Goal: Transaction & Acquisition: Download file/media

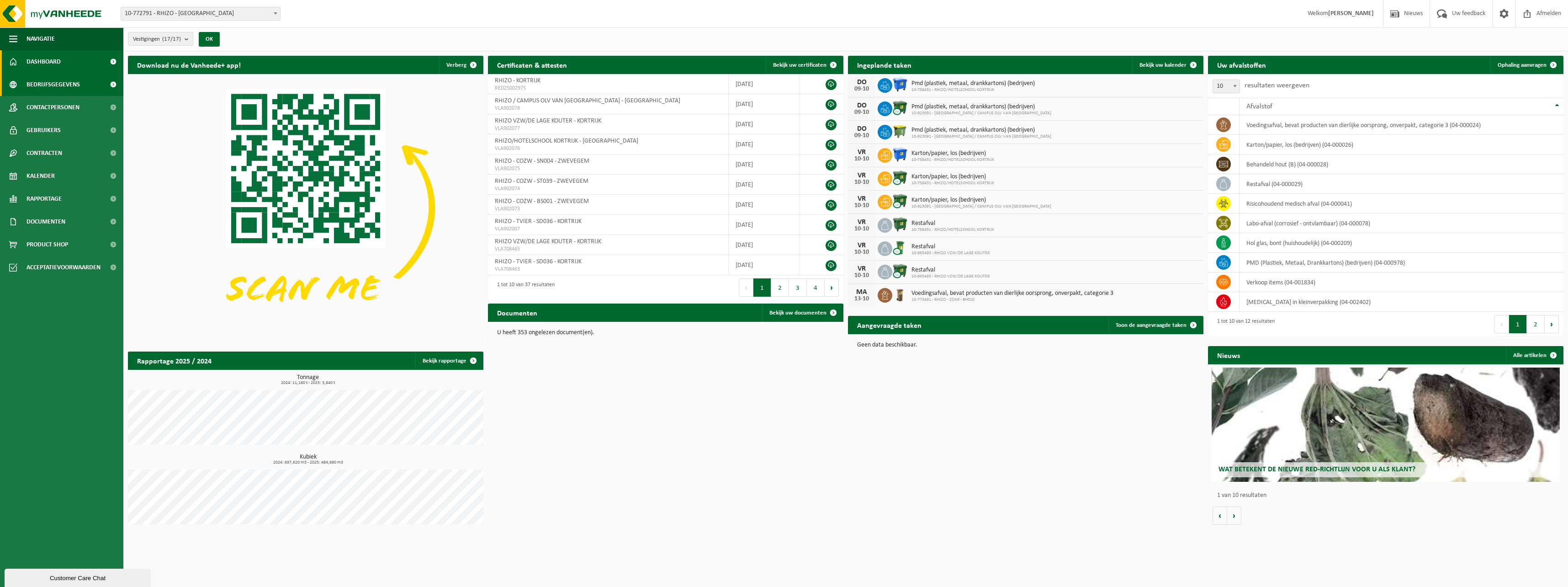
click at [76, 86] on span "Bedrijfsgegevens" at bounding box center [53, 84] width 53 height 23
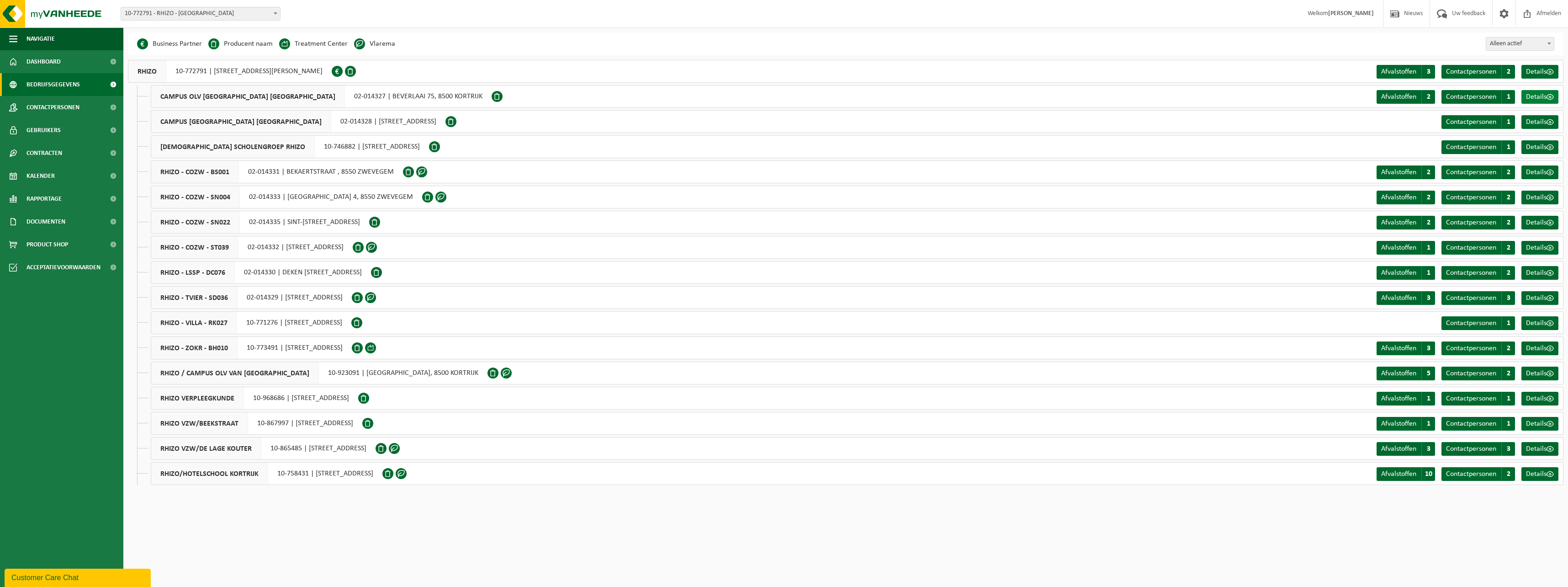
click at [1543, 95] on span "Details" at bounding box center [1536, 97] width 21 height 7
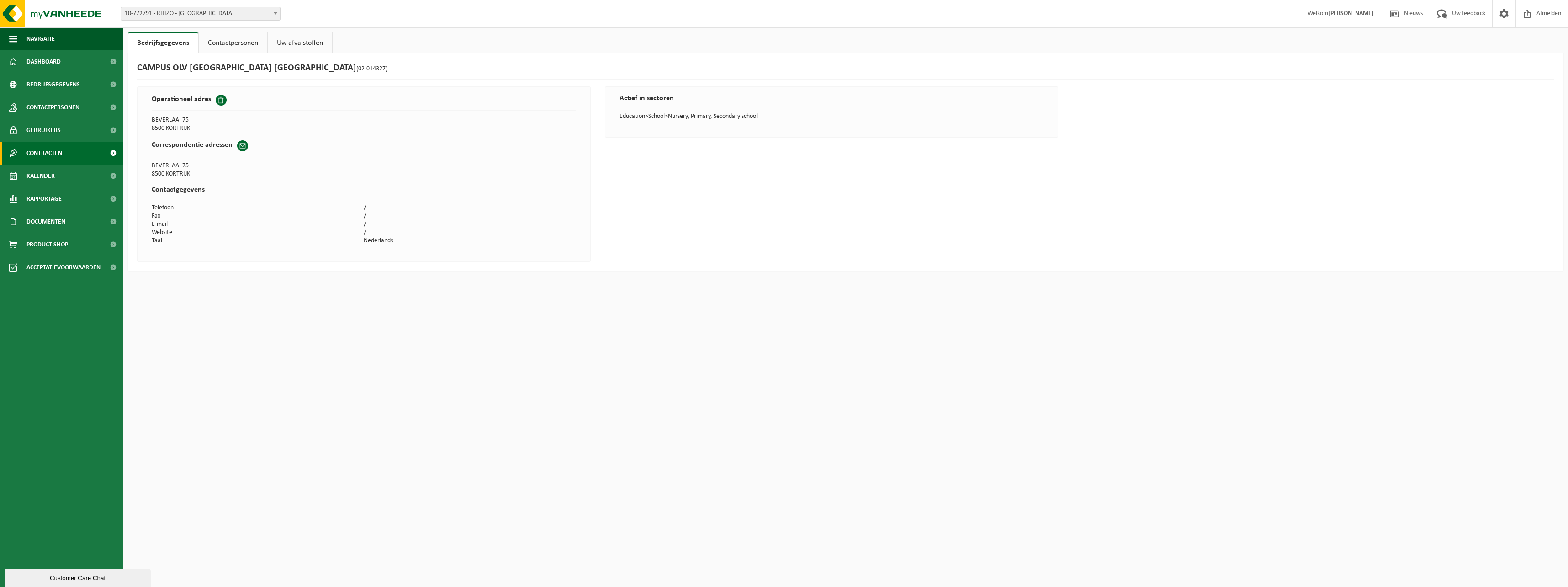
click at [44, 154] on span "Contracten" at bounding box center [44, 153] width 35 height 23
click at [53, 174] on span "Actieve contracten" at bounding box center [53, 175] width 51 height 17
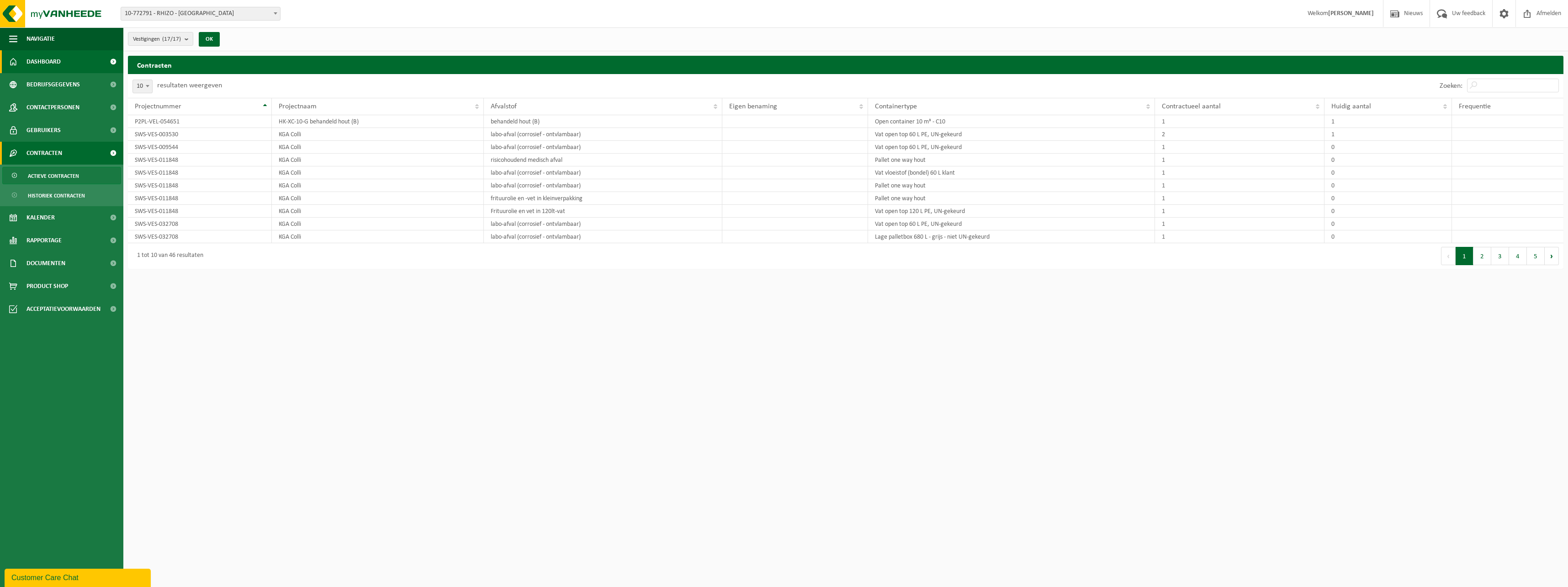
click at [113, 61] on span at bounding box center [113, 61] width 21 height 23
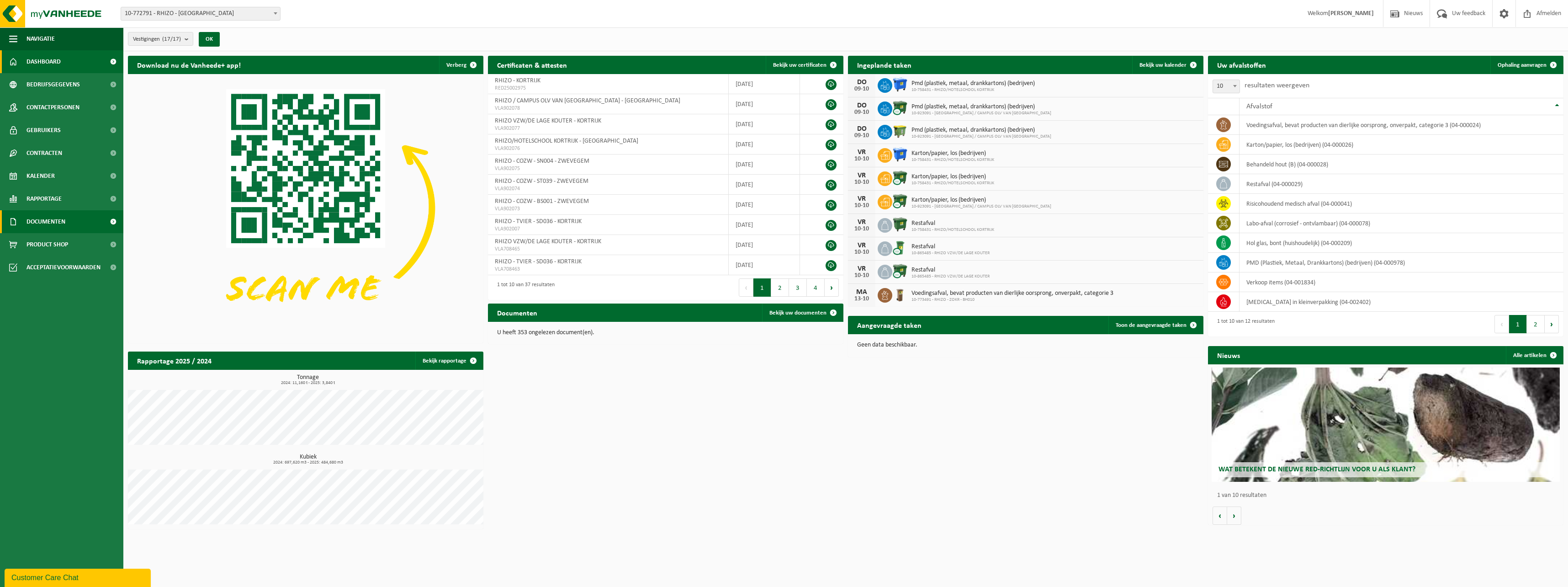
click at [54, 226] on span "Documenten" at bounding box center [46, 221] width 39 height 23
click at [49, 246] on span "Facturen" at bounding box center [40, 244] width 24 height 17
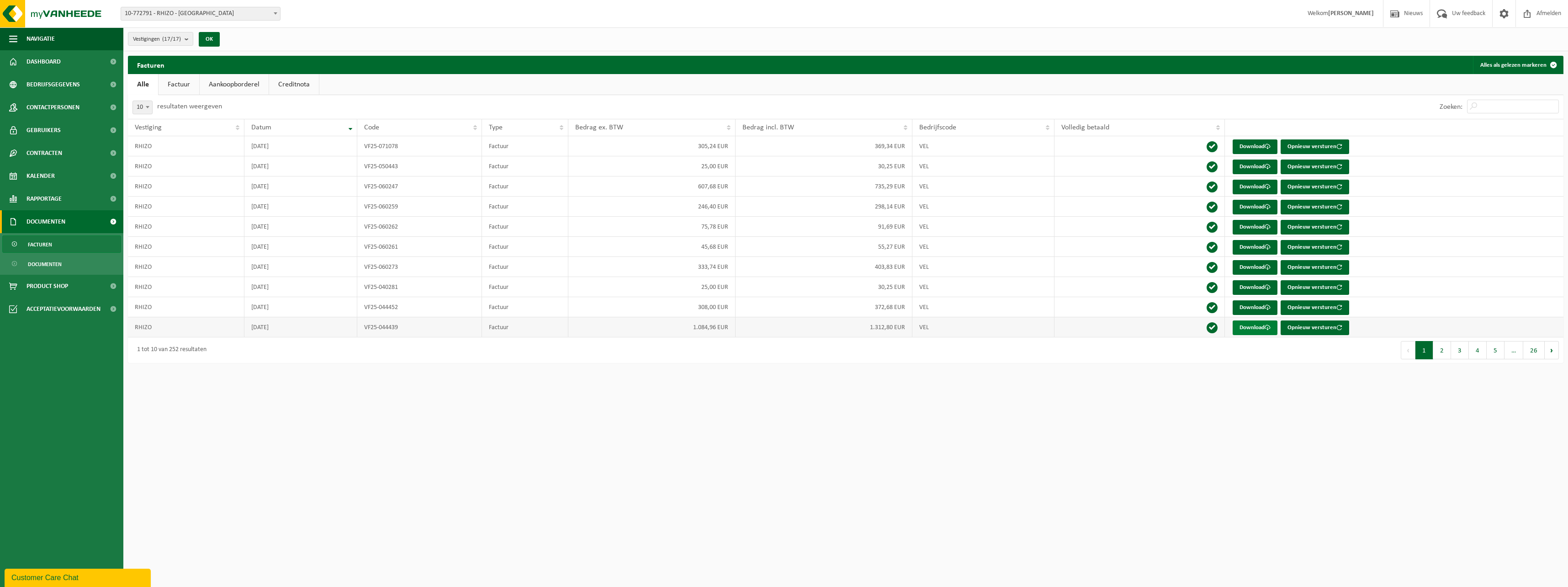
click at [1258, 328] on link "Download" at bounding box center [1255, 328] width 45 height 15
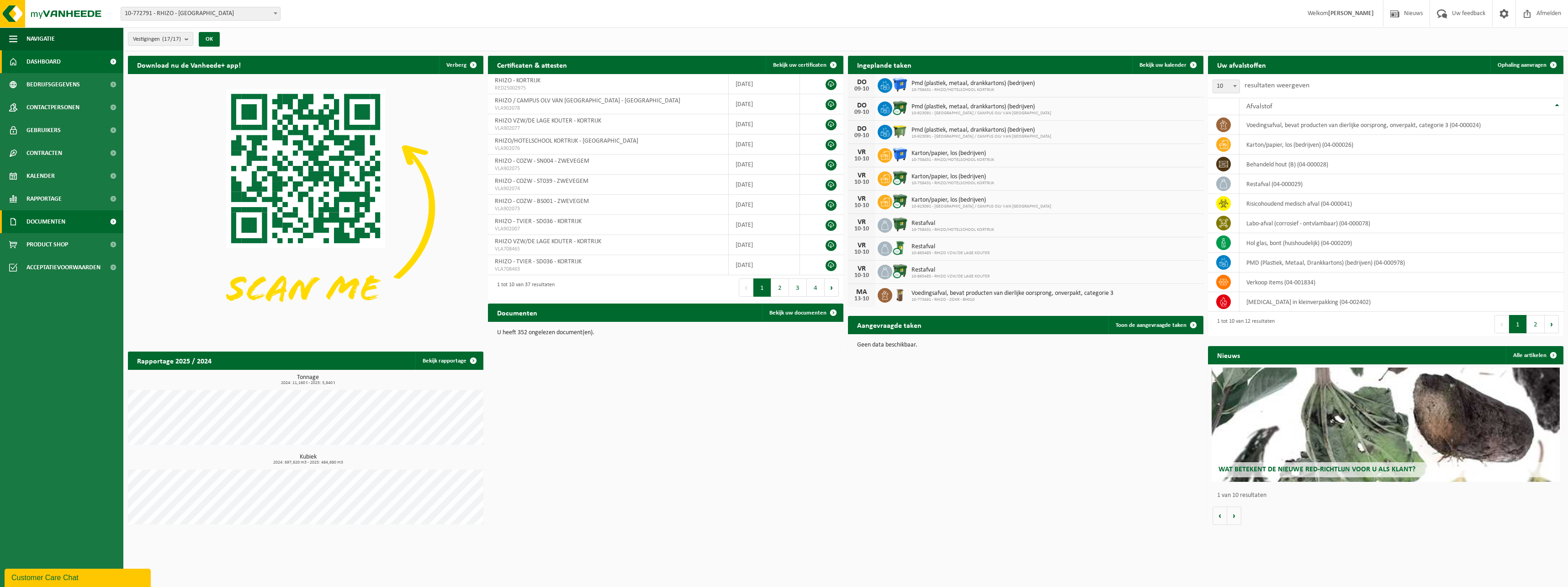
click at [61, 220] on span "Documenten" at bounding box center [46, 221] width 39 height 23
click at [42, 240] on span "Facturen" at bounding box center [40, 244] width 24 height 17
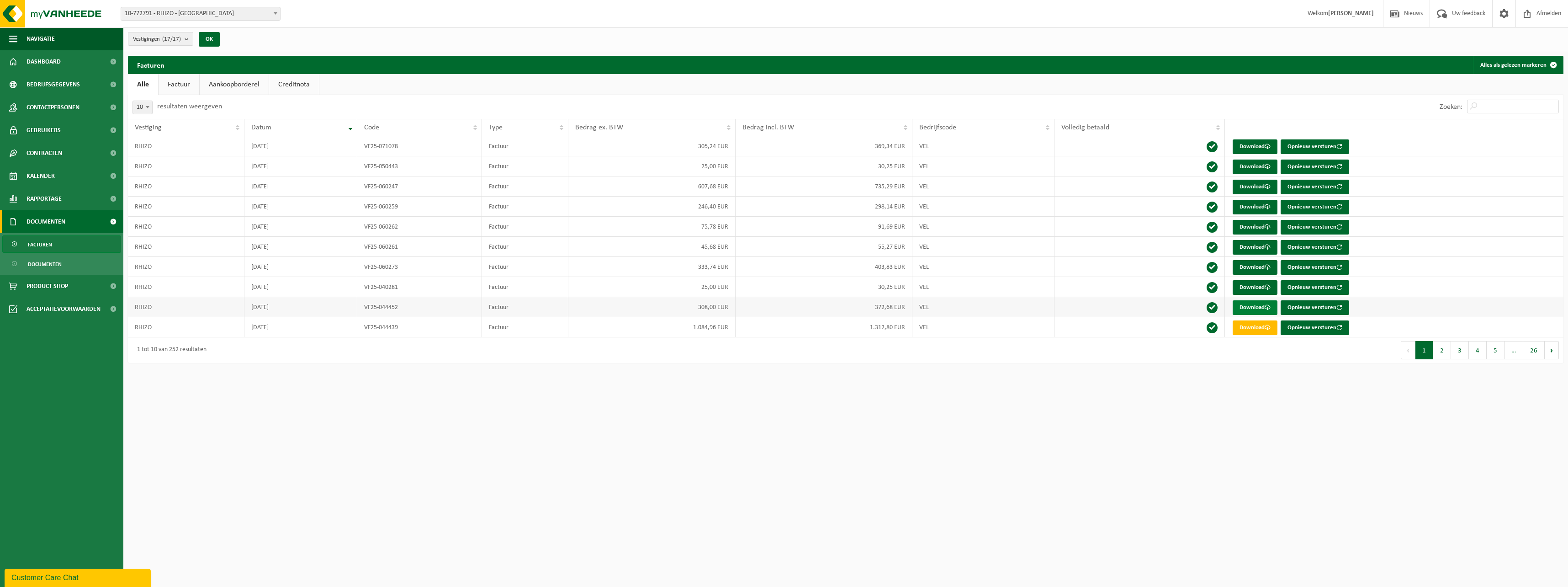
click at [1266, 307] on span at bounding box center [1267, 308] width 6 height 6
click at [1253, 285] on link "Download" at bounding box center [1255, 288] width 45 height 15
click at [1247, 305] on link "Download" at bounding box center [1255, 308] width 45 height 15
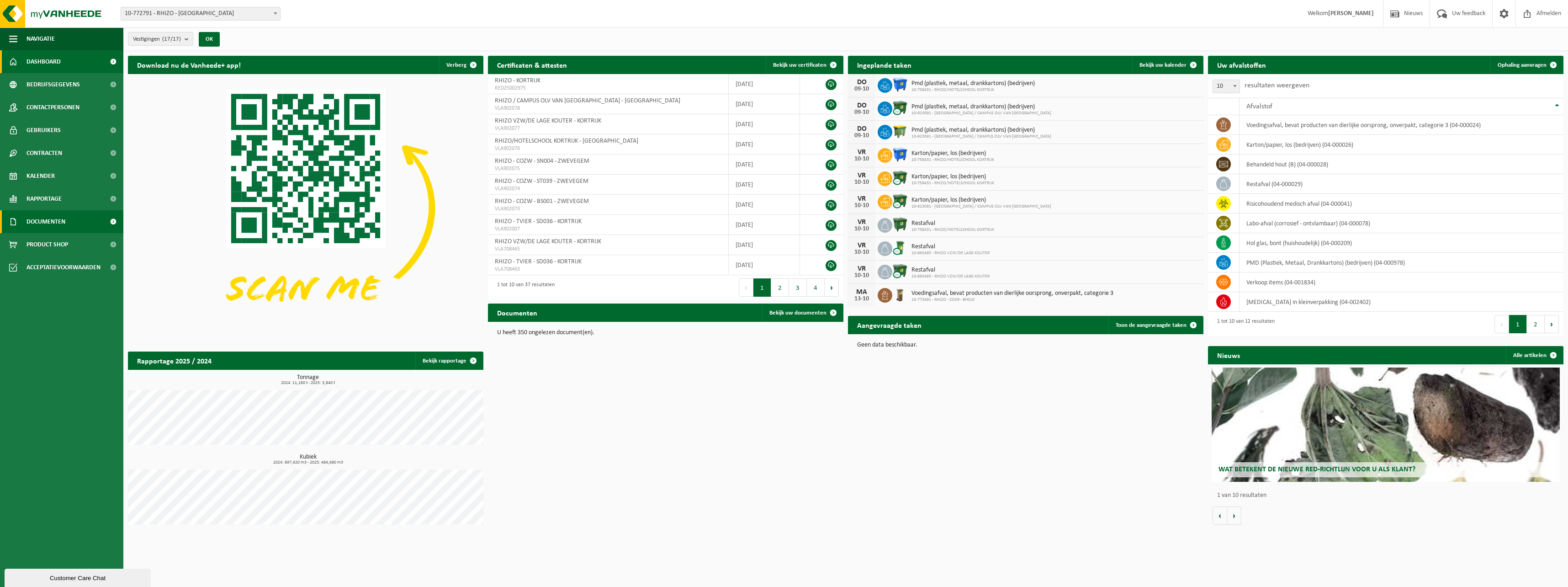
click at [60, 222] on span "Documenten" at bounding box center [46, 221] width 39 height 23
click at [55, 241] on link "Facturen" at bounding box center [61, 243] width 119 height 17
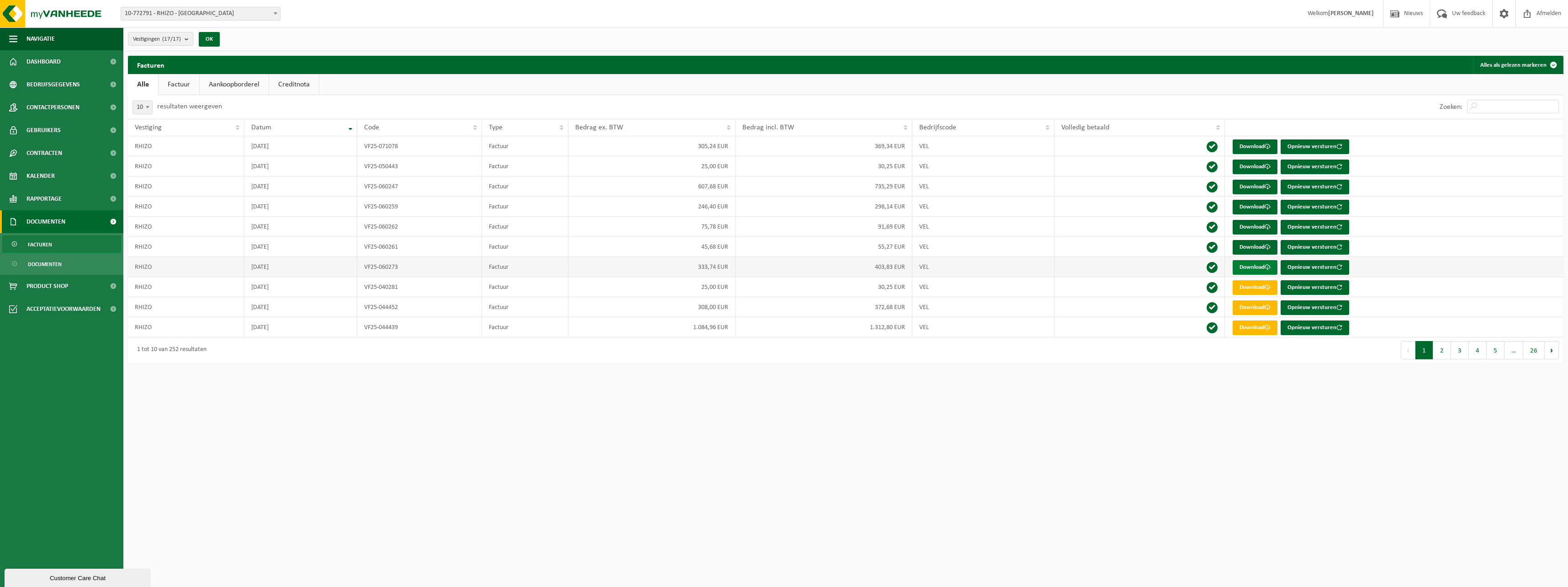
click at [1270, 265] on span at bounding box center [1267, 267] width 6 height 6
click at [1264, 268] on link "Download" at bounding box center [1255, 268] width 45 height 15
click at [1259, 266] on link "Download" at bounding box center [1255, 268] width 45 height 15
click at [1453, 189] on td "Download Opnieuw versturen" at bounding box center [1394, 186] width 338 height 20
click at [284, 266] on td "2025-04-30" at bounding box center [301, 266] width 113 height 20
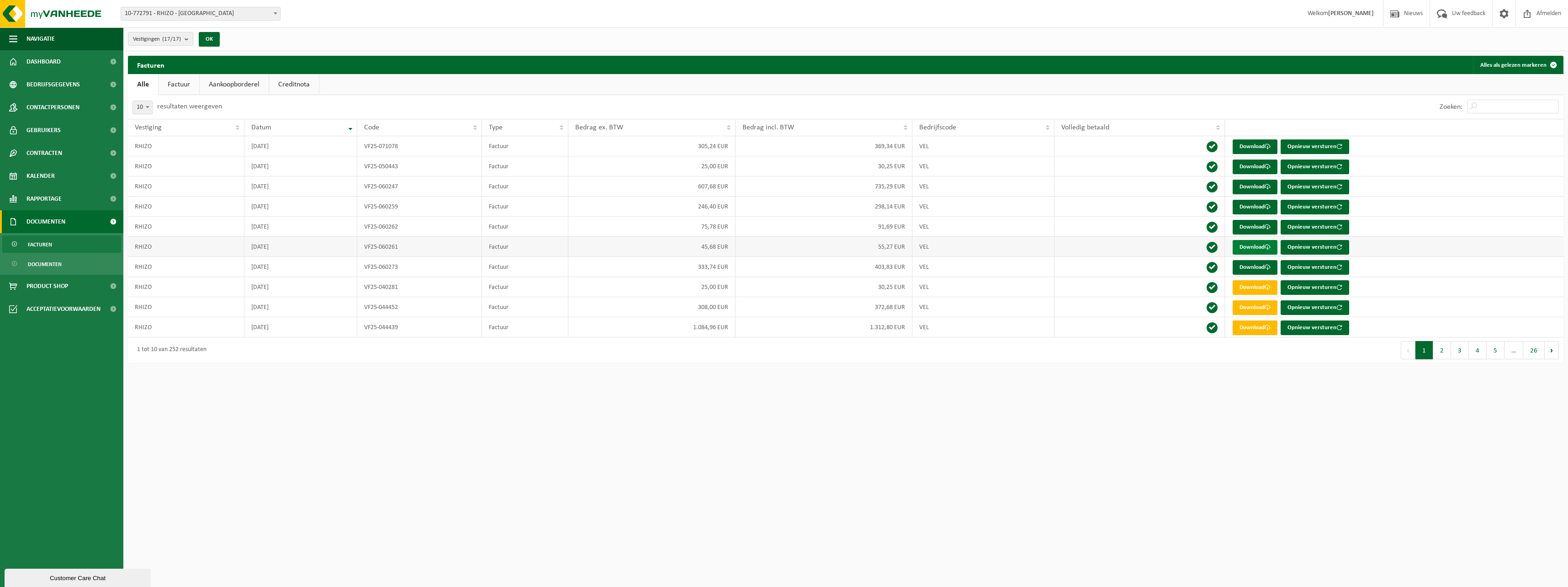
click at [1250, 247] on link "Download" at bounding box center [1255, 248] width 45 height 15
click at [1251, 225] on link "Download" at bounding box center [1255, 227] width 45 height 15
click at [1255, 226] on link "Download" at bounding box center [1255, 227] width 45 height 15
click at [1036, 475] on html "Vestiging: 10-772791 - RHIZO - KORTRIJK 02-014327 - CAMPUS OLV VLAANDEREN KORTR…" at bounding box center [784, 294] width 1568 height 587
click at [181, 86] on link "Factuur" at bounding box center [179, 84] width 41 height 21
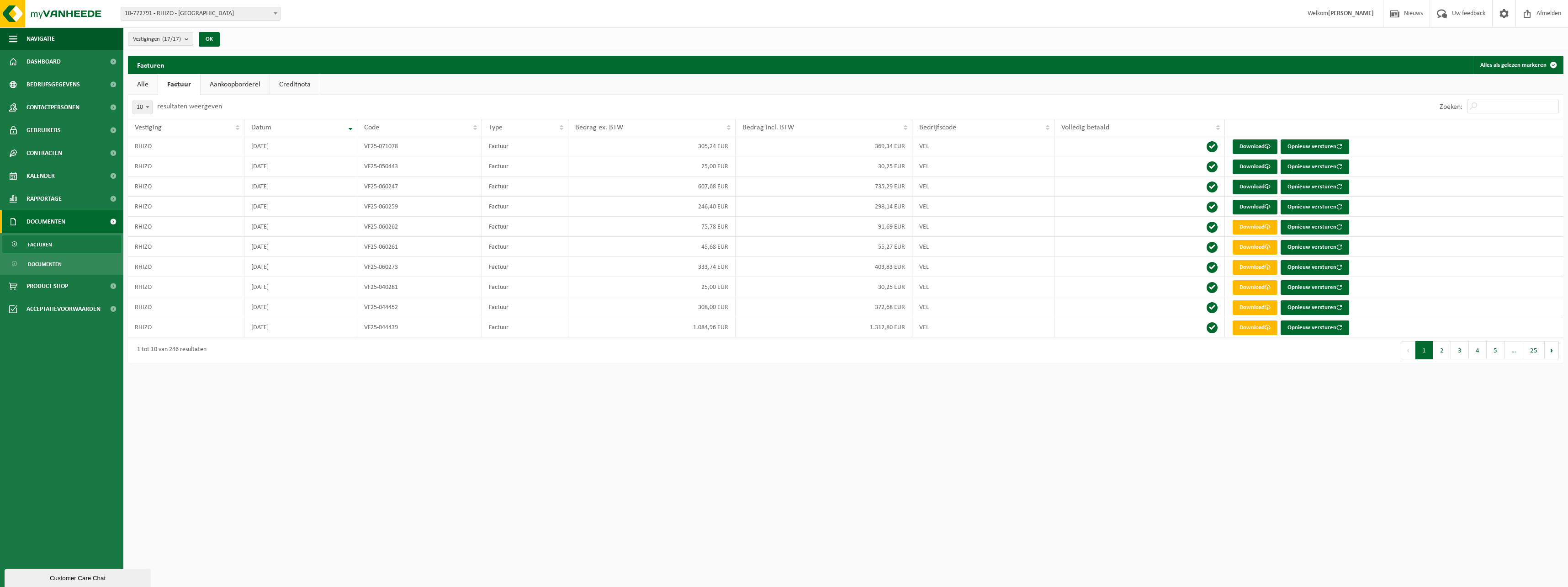
click at [231, 86] on link "Aankoopborderel" at bounding box center [234, 84] width 69 height 21
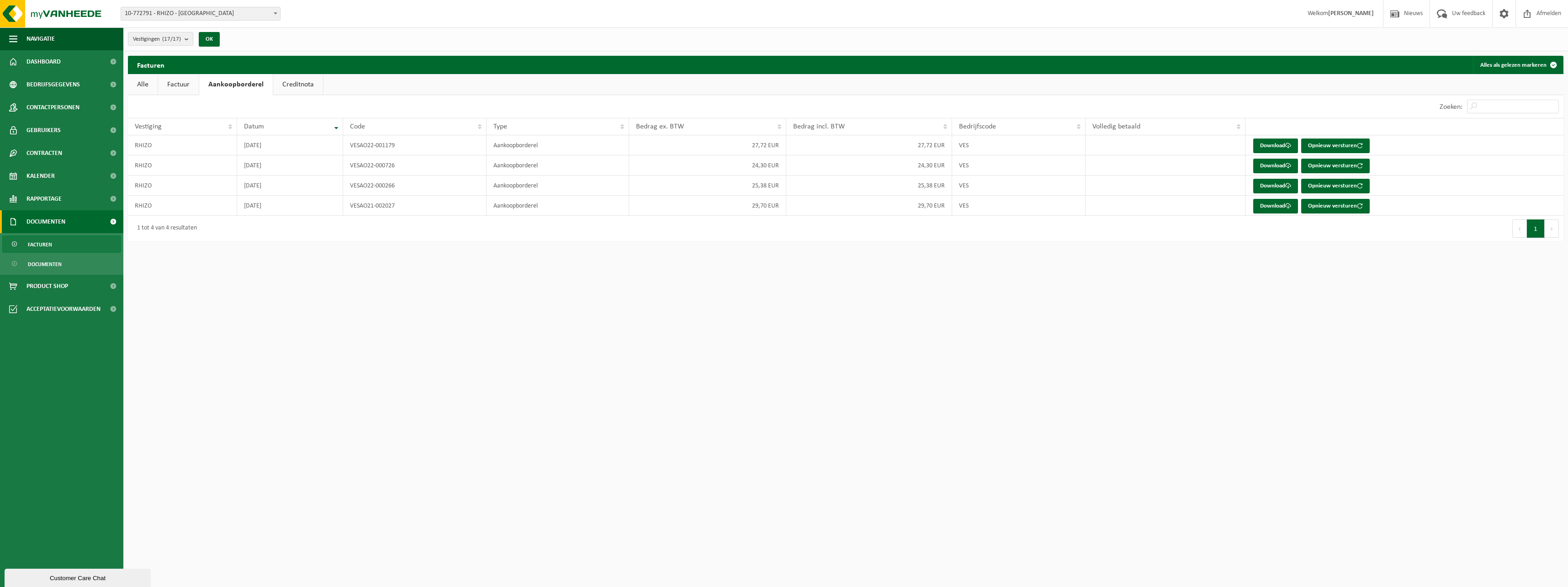
click at [300, 84] on link "Creditnota" at bounding box center [298, 84] width 50 height 21
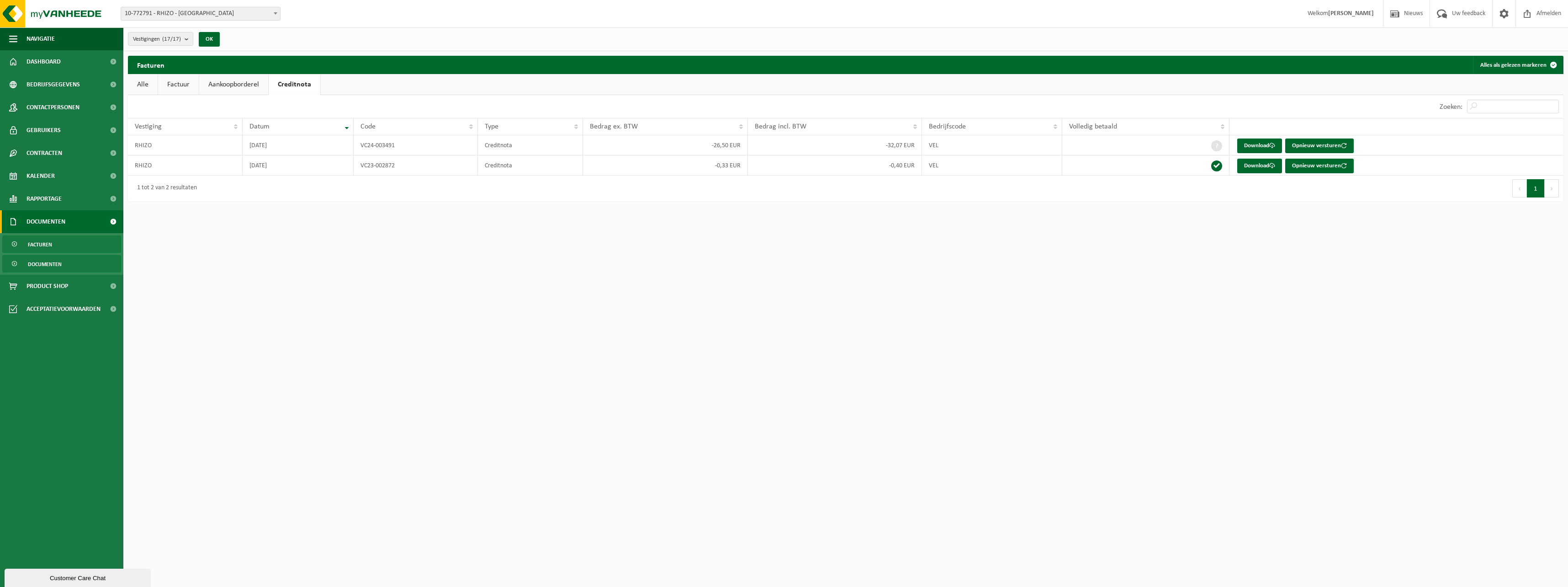
click at [41, 262] on span "Documenten" at bounding box center [45, 264] width 34 height 17
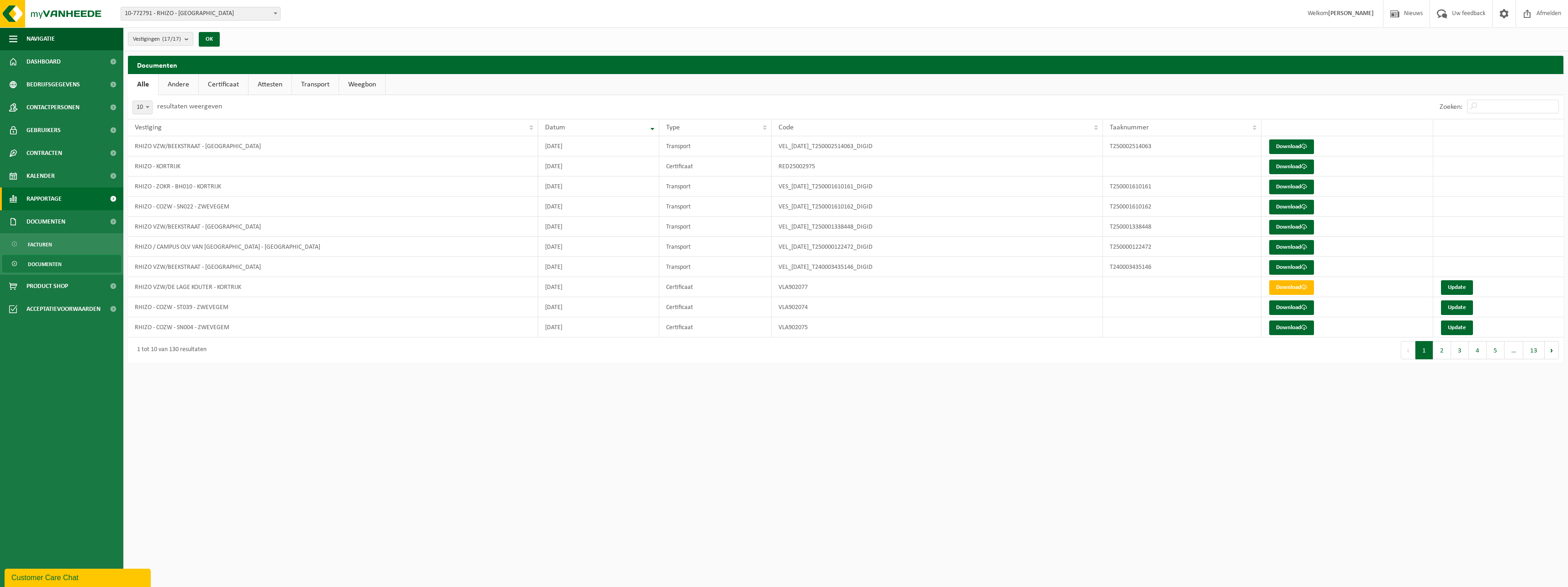
click at [44, 200] on span "Rapportage" at bounding box center [44, 198] width 35 height 23
click at [50, 177] on span "Kalender" at bounding box center [41, 176] width 28 height 23
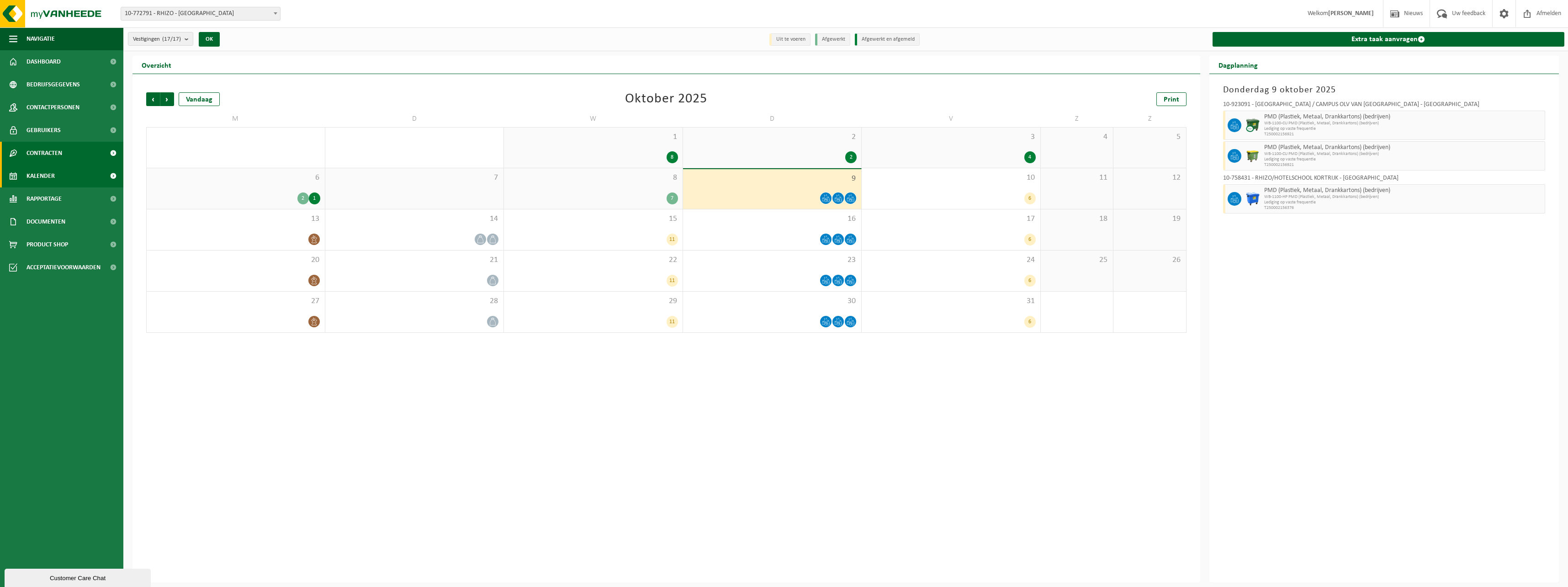
click at [53, 150] on span "Contracten" at bounding box center [44, 153] width 35 height 23
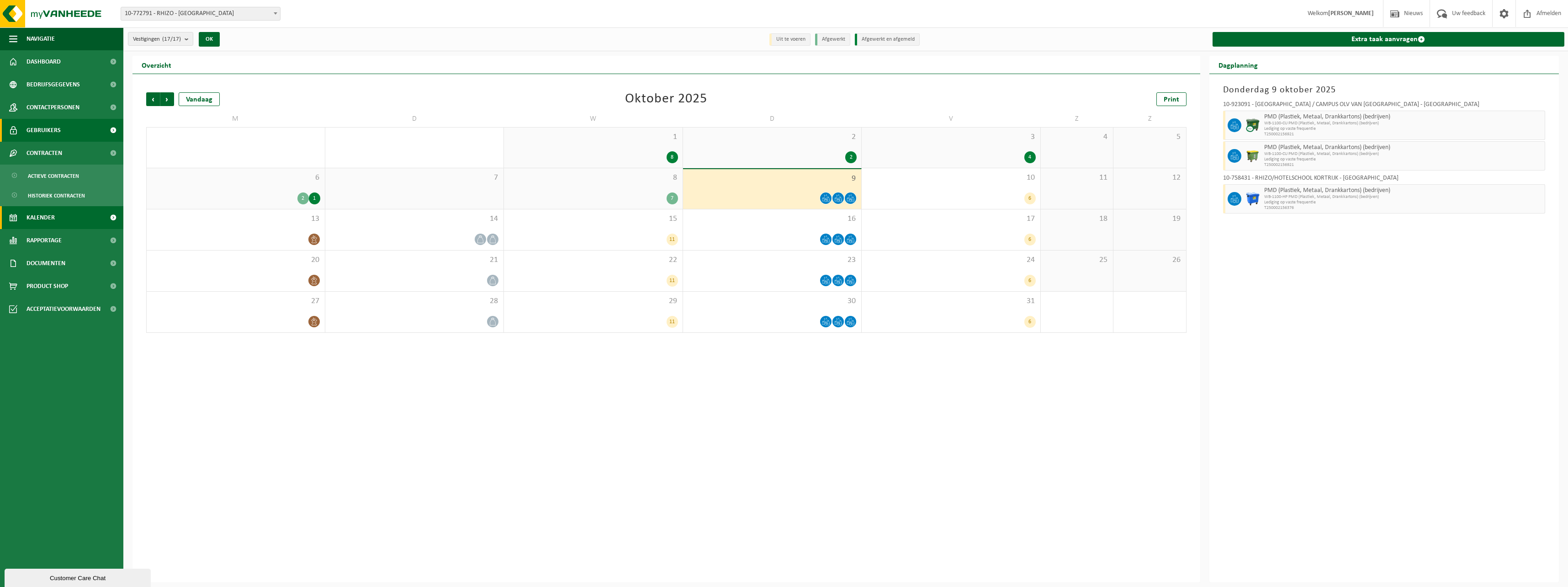
click at [47, 130] on span "Gebruikers" at bounding box center [44, 130] width 34 height 23
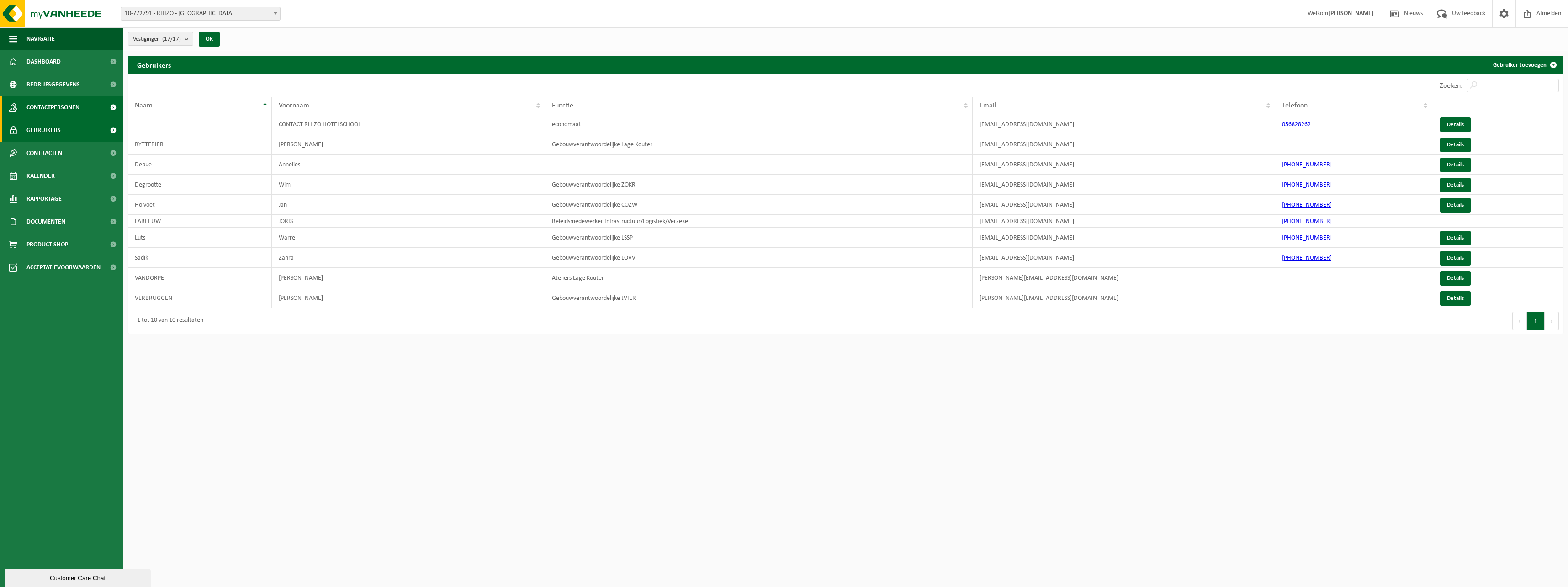
click at [52, 107] on span "Contactpersonen" at bounding box center [53, 107] width 53 height 23
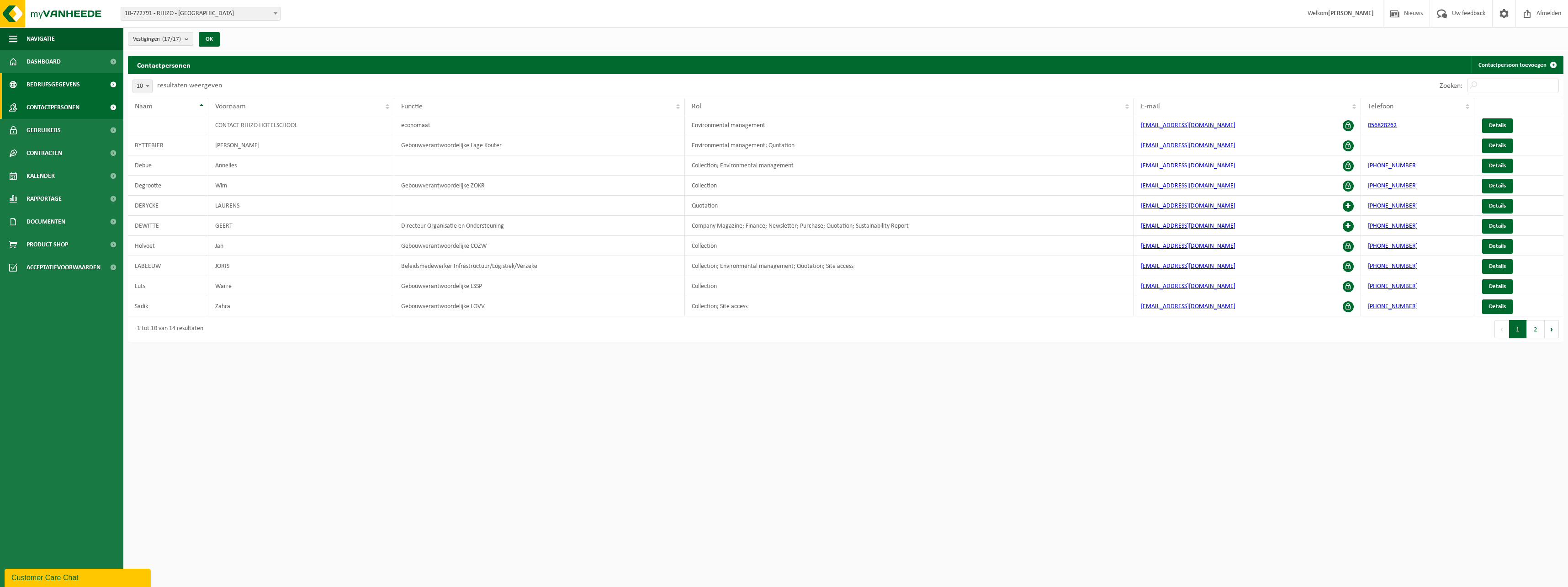
click at [41, 84] on span "Bedrijfsgegevens" at bounding box center [53, 84] width 53 height 23
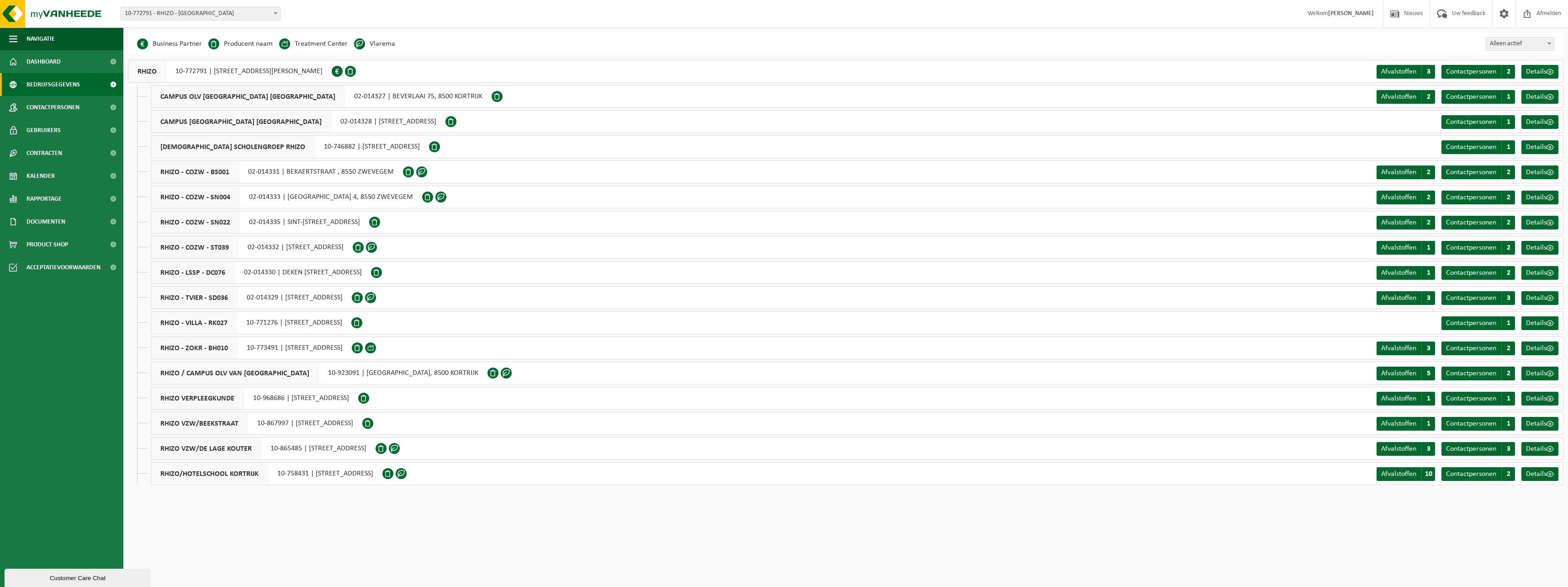
click at [491, 95] on span at bounding box center [497, 96] width 11 height 11
click at [1532, 92] on link "Details" at bounding box center [1540, 97] width 37 height 14
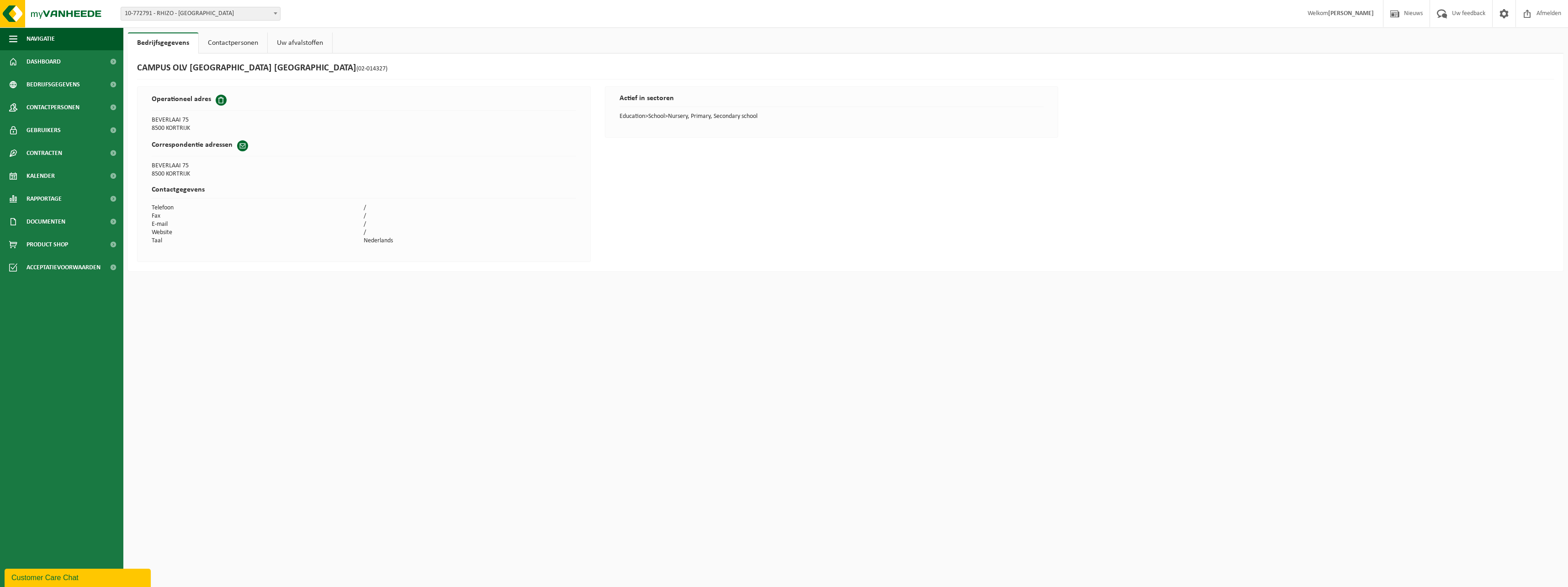
click at [297, 39] on link "Uw afvalstoffen" at bounding box center [299, 43] width 64 height 21
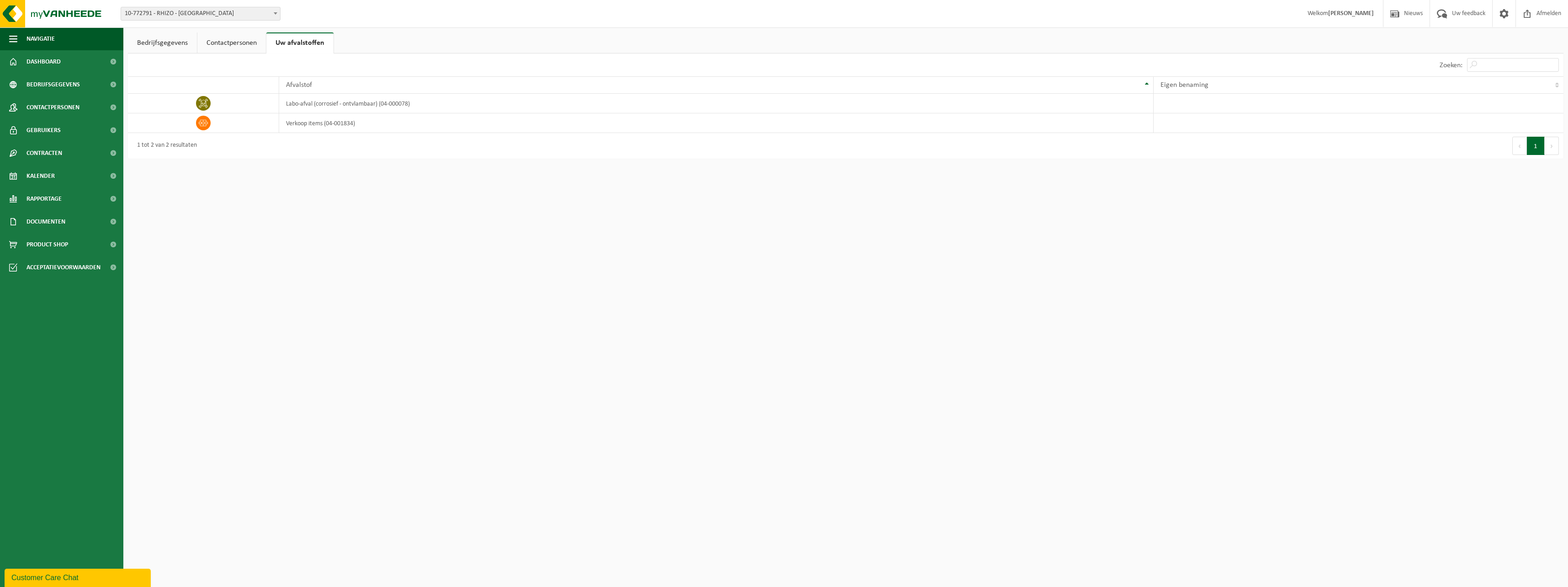
click at [241, 46] on link "Contactpersonen" at bounding box center [231, 43] width 69 height 21
click at [143, 38] on link "Bedrijfsgegevens" at bounding box center [162, 43] width 69 height 21
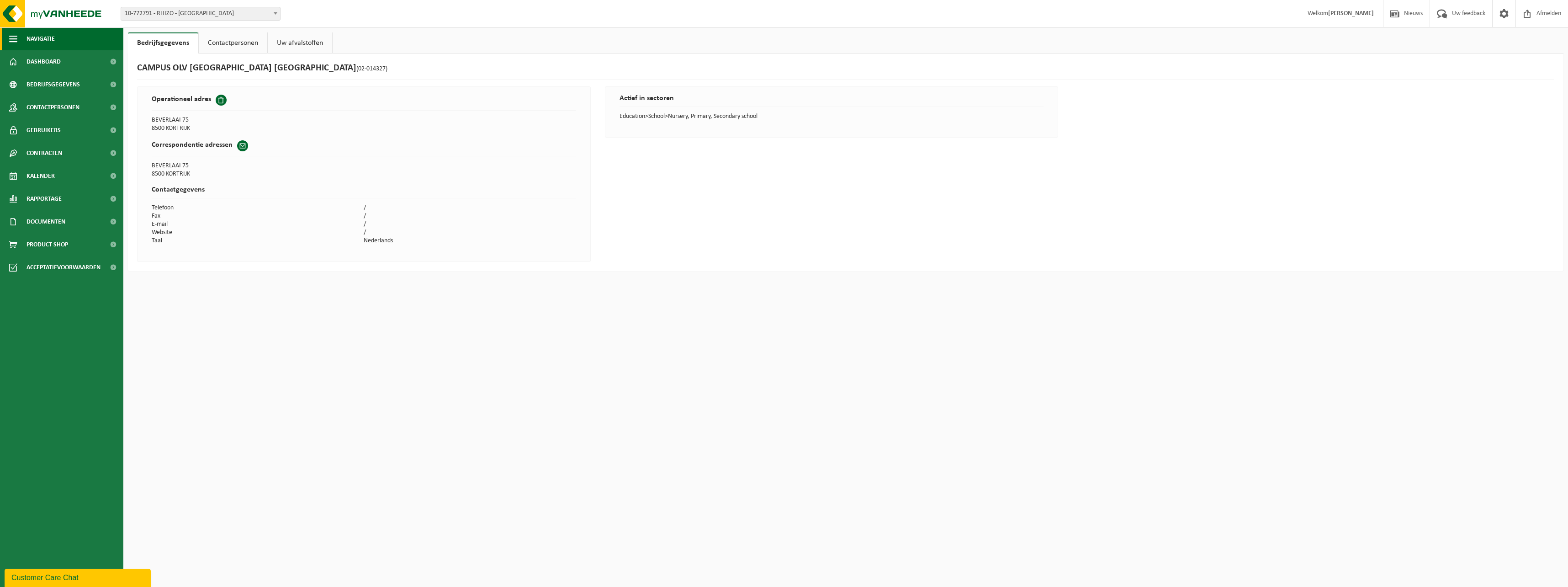
click at [15, 35] on span "button" at bounding box center [13, 38] width 8 height 23
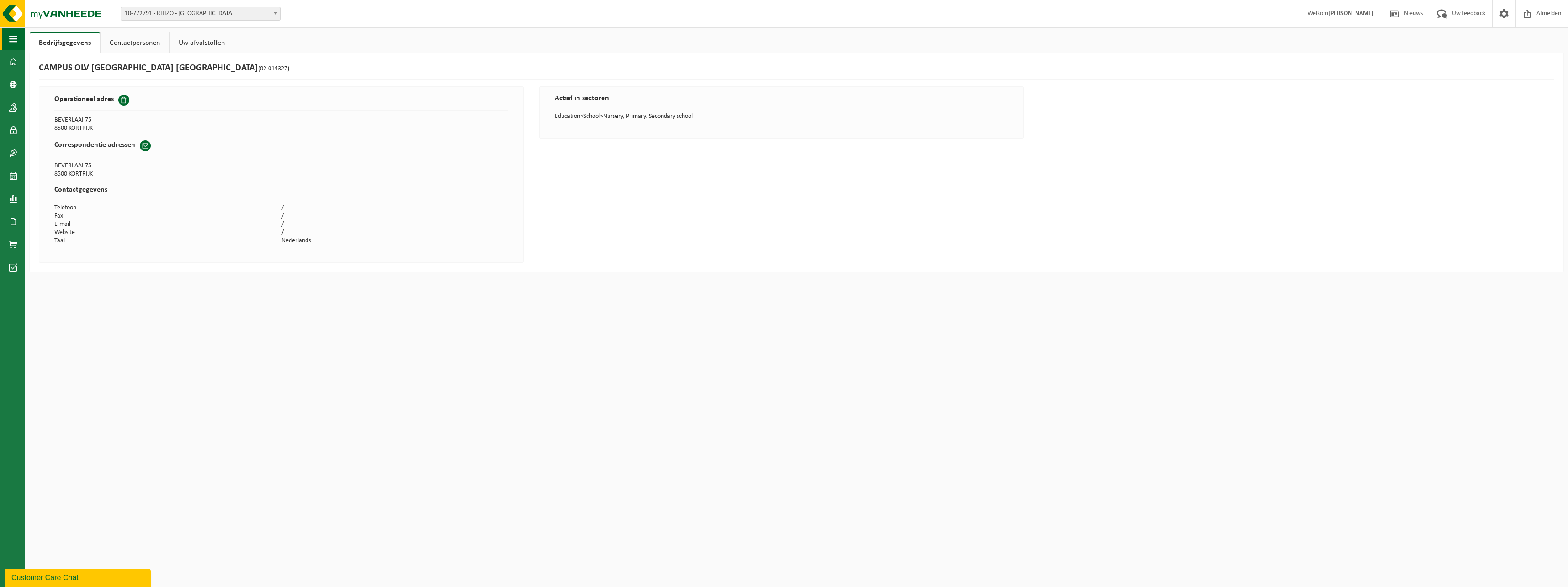
click at [15, 35] on span "button" at bounding box center [13, 38] width 8 height 23
